Goal: Navigation & Orientation: Find specific page/section

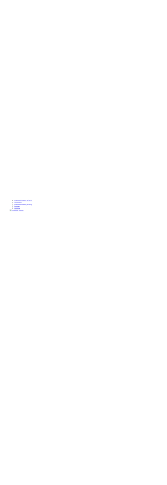
scroll to position [313, 0]
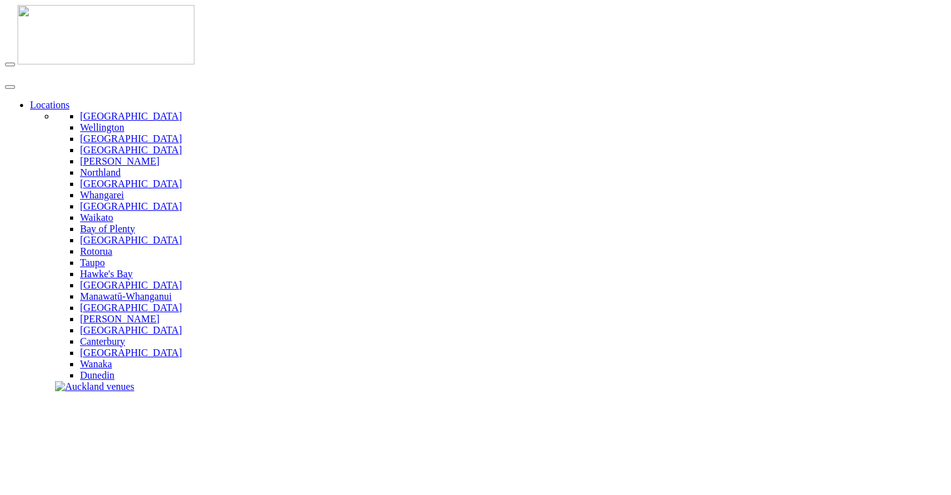
click at [37, 26] on img at bounding box center [106, 34] width 177 height 59
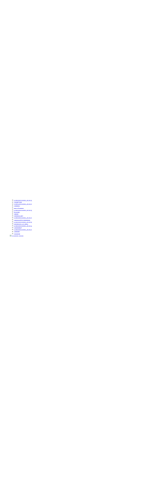
scroll to position [250, 0]
